Goal: Find specific page/section: Find specific page/section

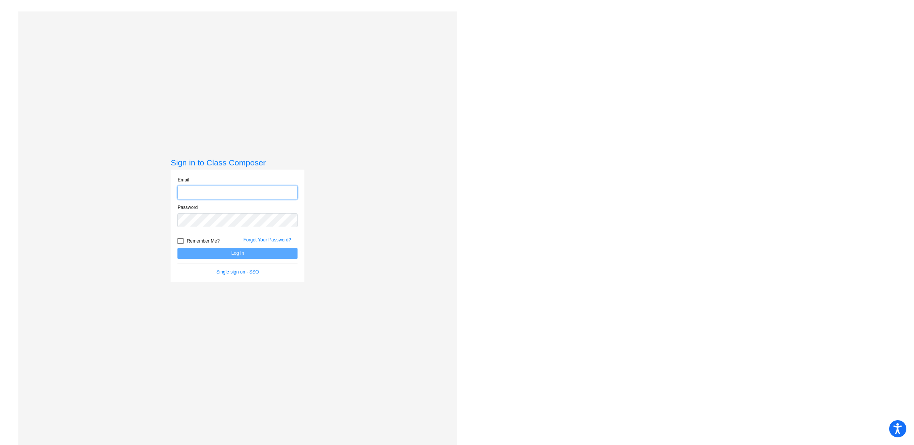
type input "[EMAIL_ADDRESS][DOMAIN_NAME]"
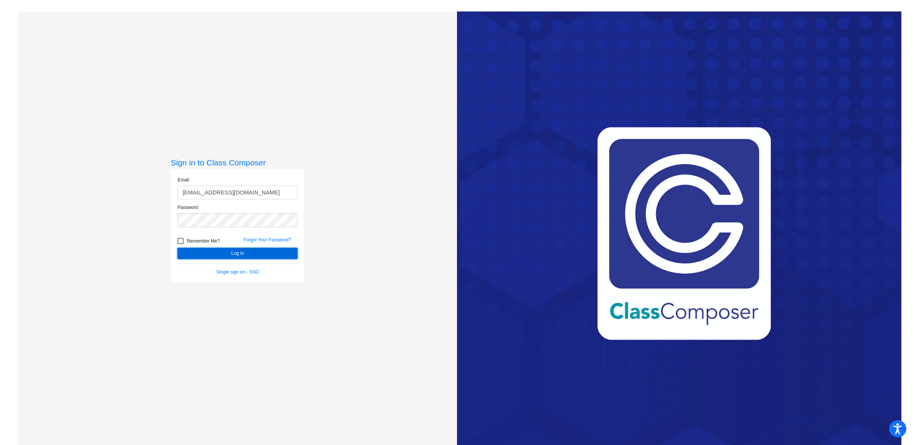
click at [245, 251] on button "Log In" at bounding box center [237, 253] width 120 height 11
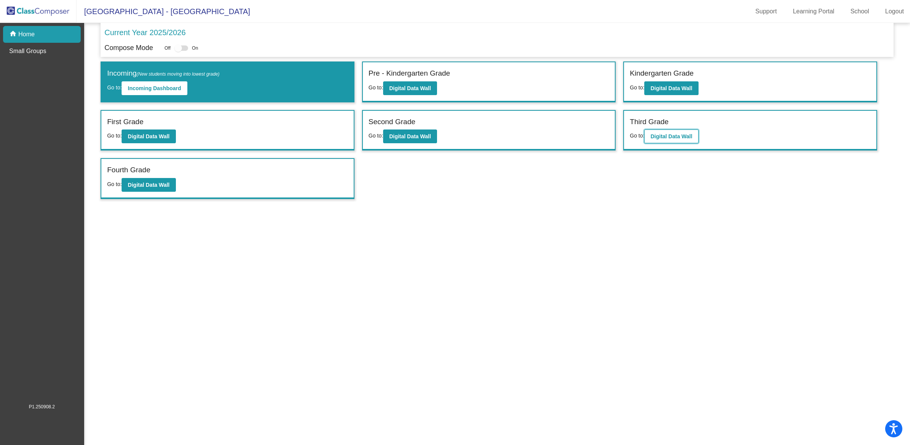
click at [691, 138] on button "Digital Data Wall" at bounding box center [671, 137] width 54 height 14
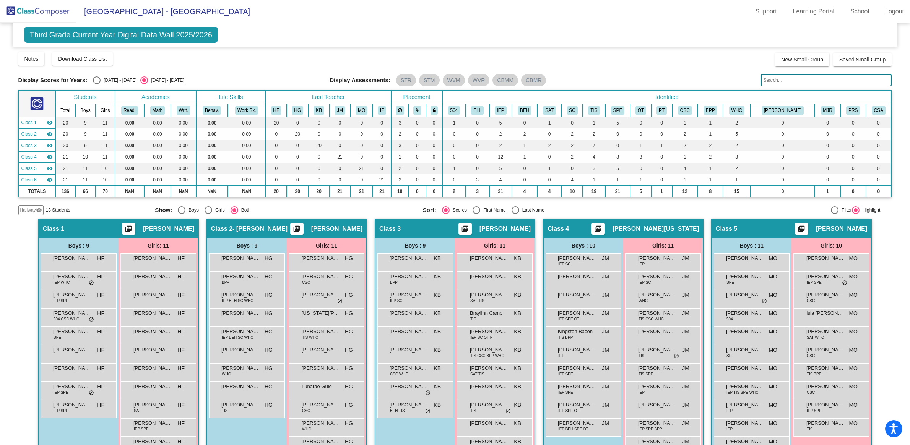
click at [797, 81] on input "text" at bounding box center [826, 80] width 131 height 12
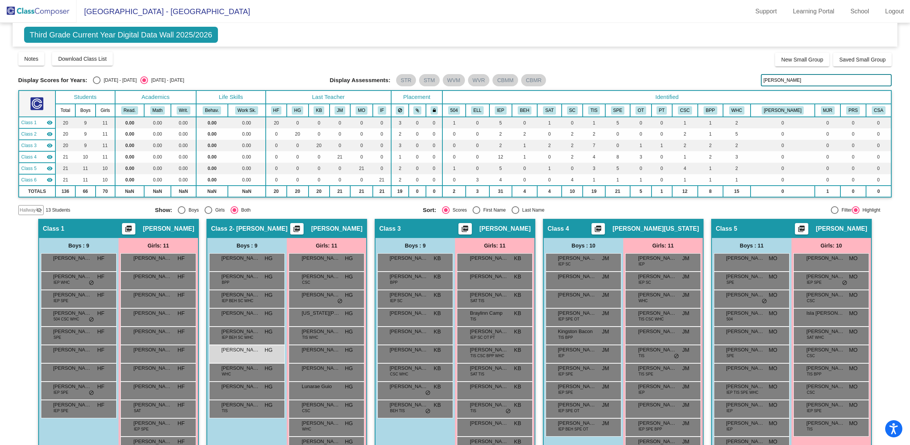
type input "[PERSON_NAME]"
